Goal: Navigation & Orientation: Find specific page/section

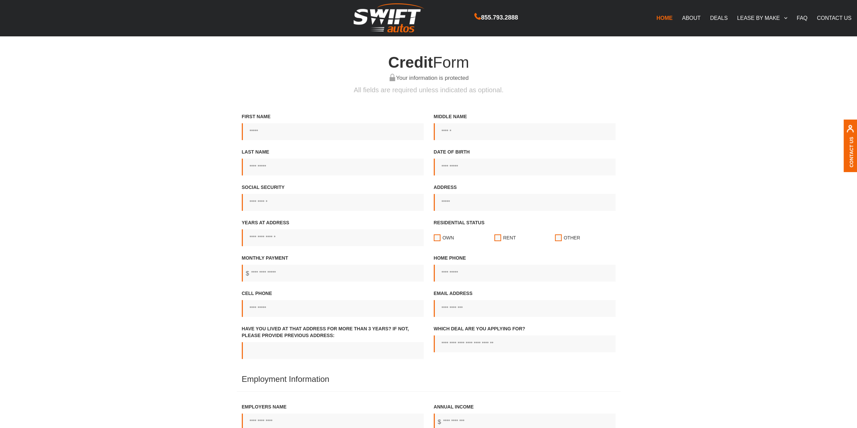
click at [722, 18] on link "DEALS" at bounding box center [718, 18] width 27 height 14
click at [810, 18] on link "FAQ" at bounding box center [802, 18] width 20 height 14
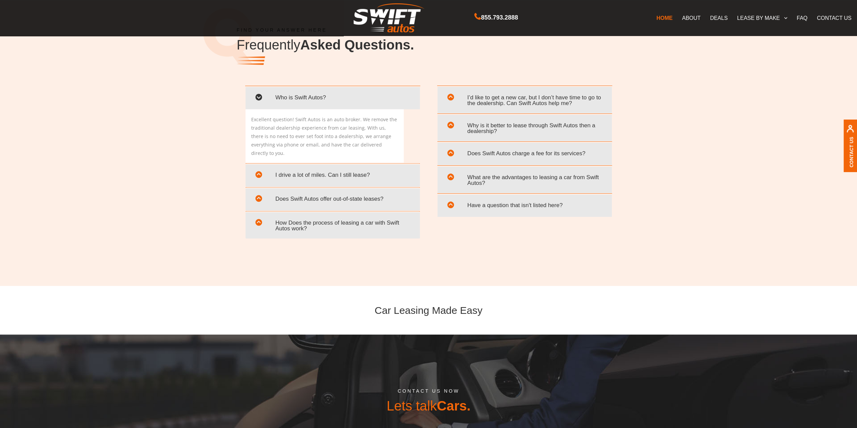
scroll to position [1447, 0]
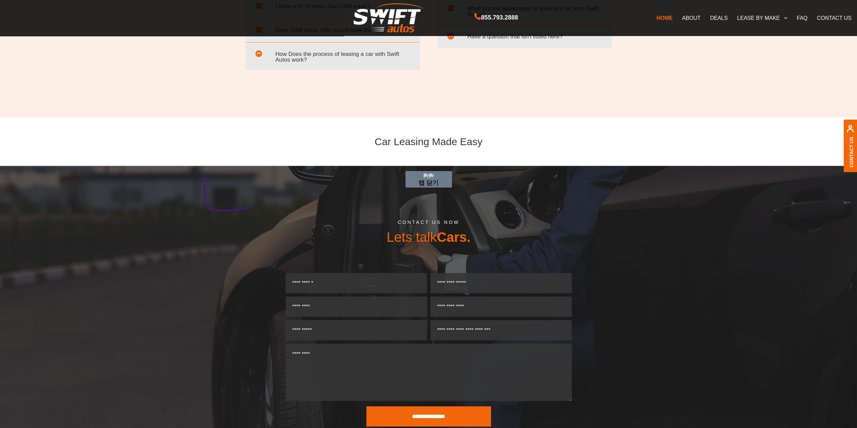
drag, startPoint x: 205, startPoint y: 171, endPoint x: 279, endPoint y: 202, distance: 80.2
